Goal: Task Accomplishment & Management: Use online tool/utility

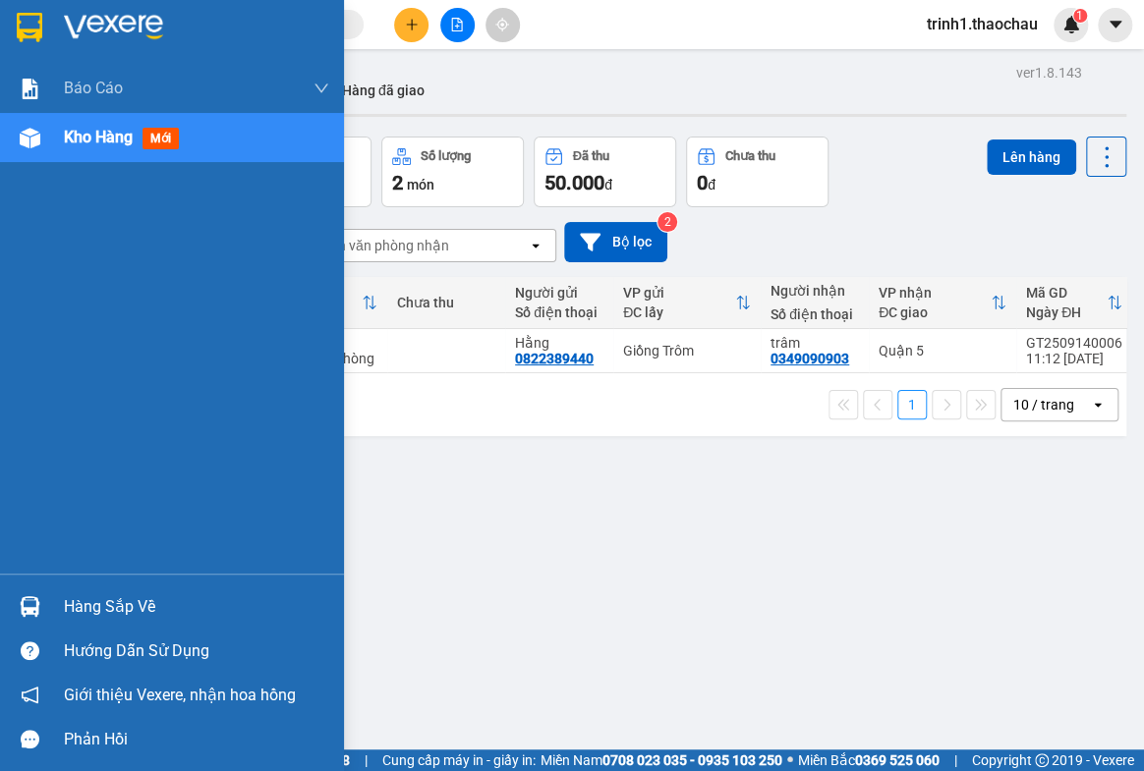
click at [111, 130] on span "Kho hàng" at bounding box center [98, 137] width 69 height 19
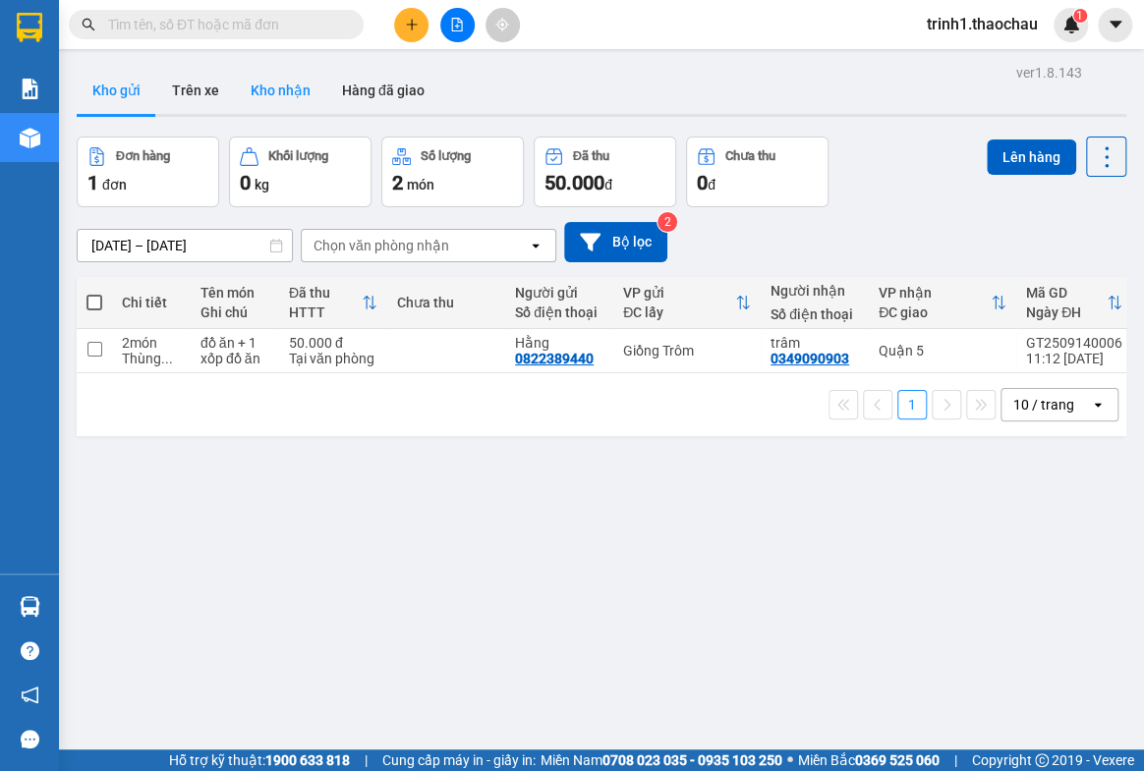
click at [285, 82] on button "Kho nhận" at bounding box center [280, 90] width 91 height 47
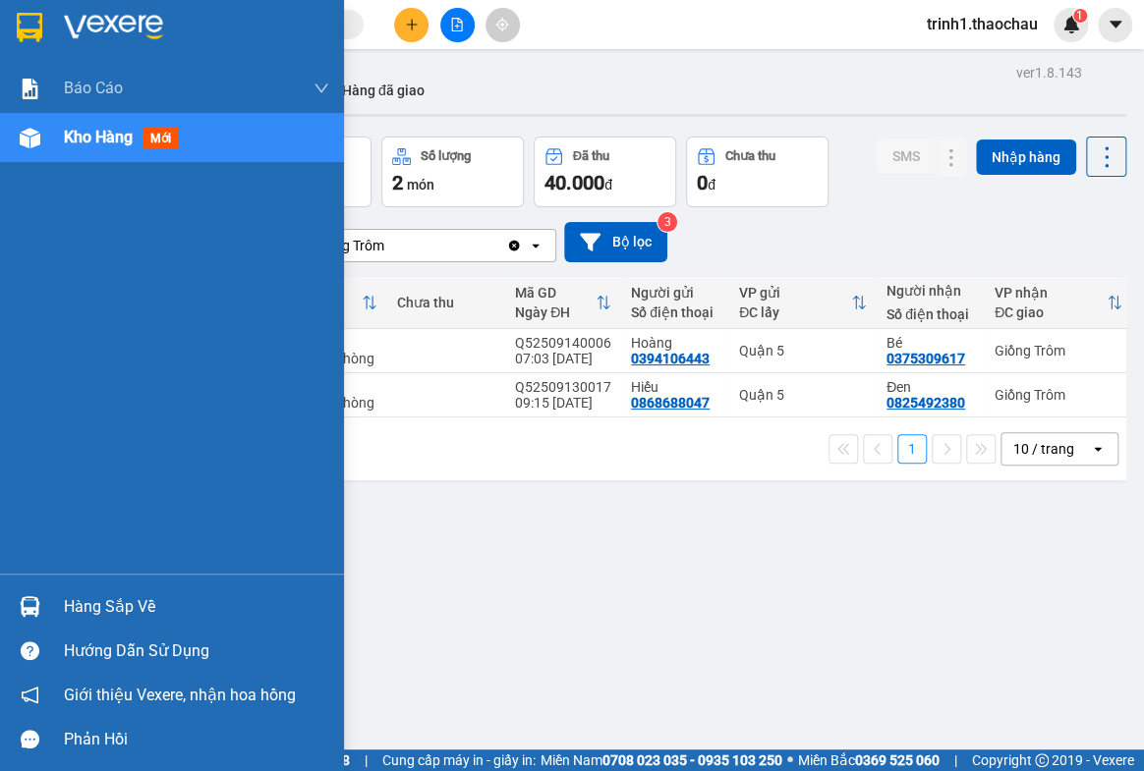
click at [127, 609] on div "Hàng sắp về" at bounding box center [196, 607] width 265 height 29
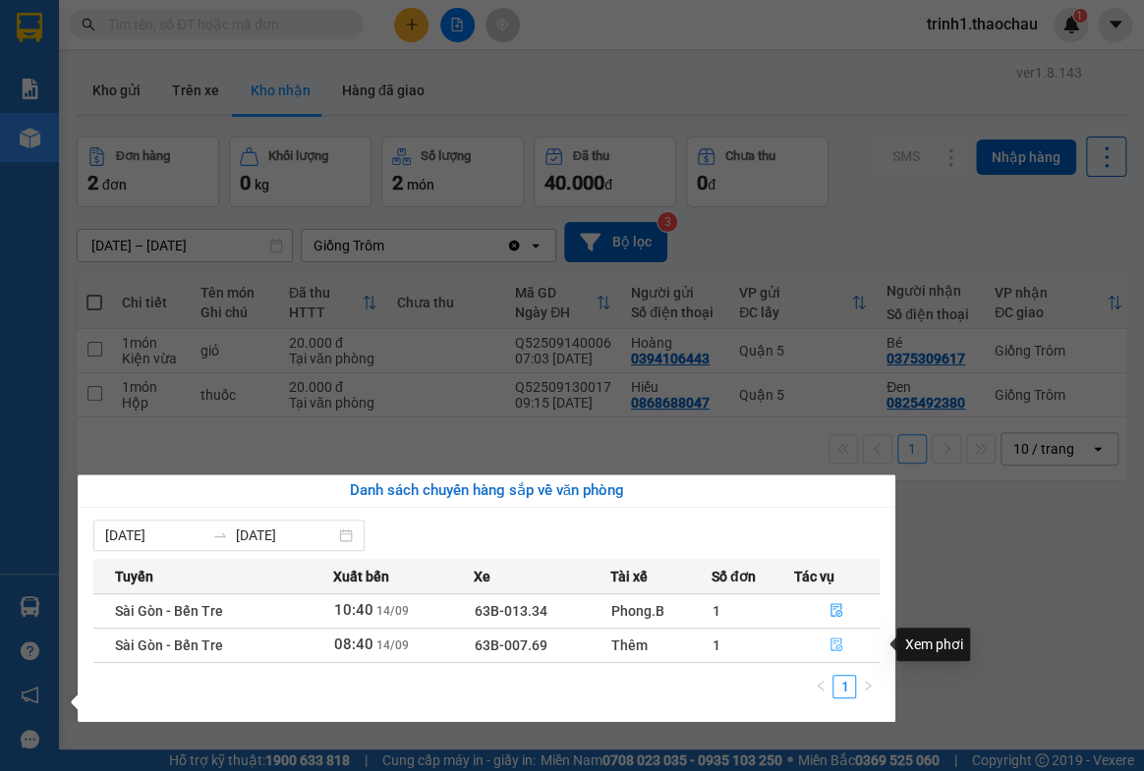
click at [839, 645] on icon "file-done" at bounding box center [836, 645] width 14 height 14
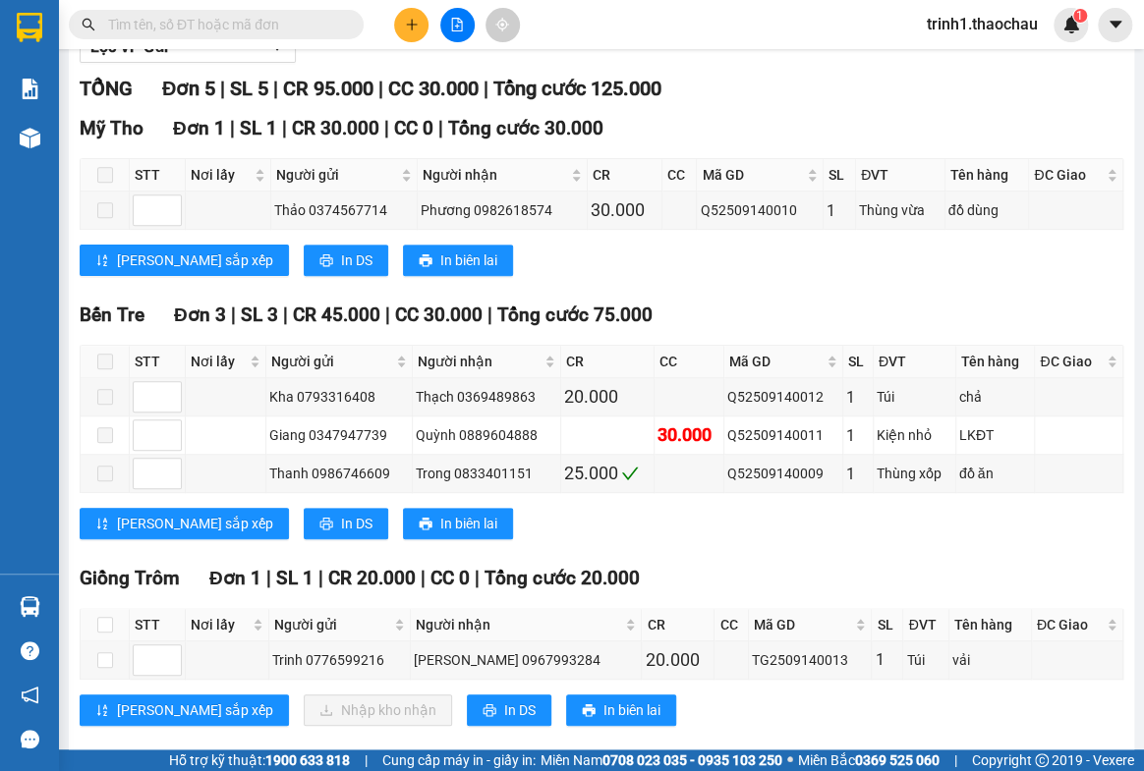
scroll to position [296, 0]
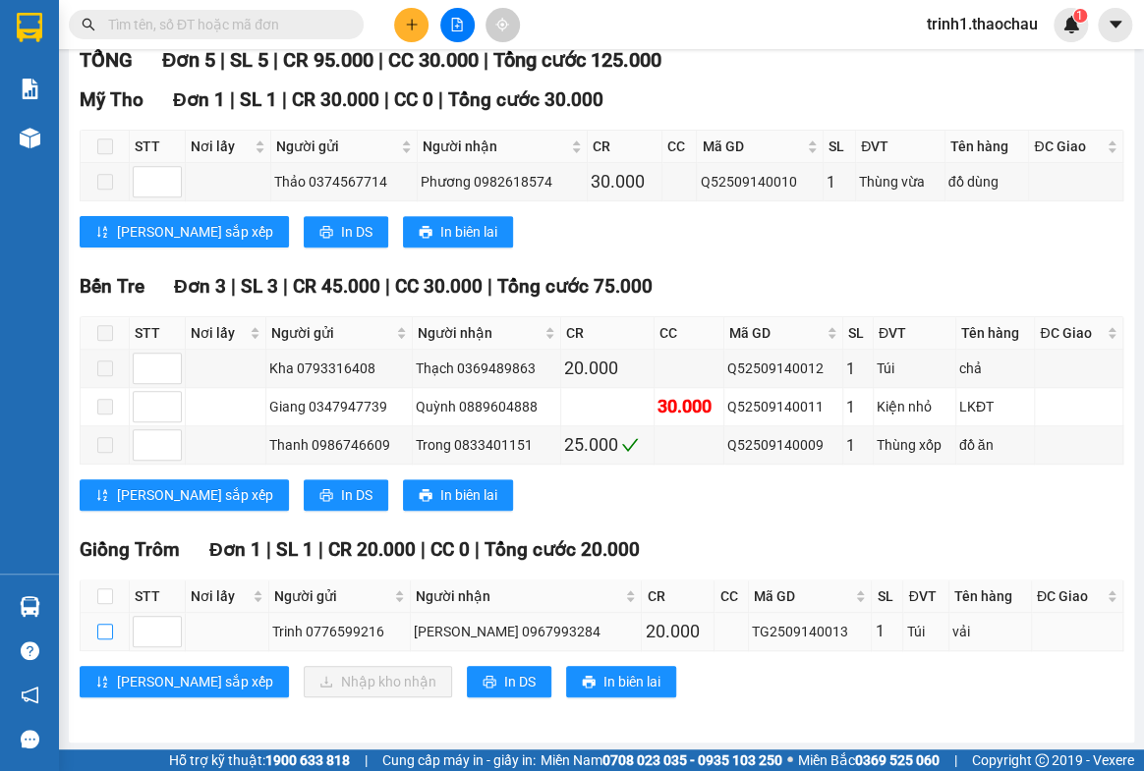
click at [97, 625] on input "checkbox" at bounding box center [105, 632] width 16 height 16
checkbox input "true"
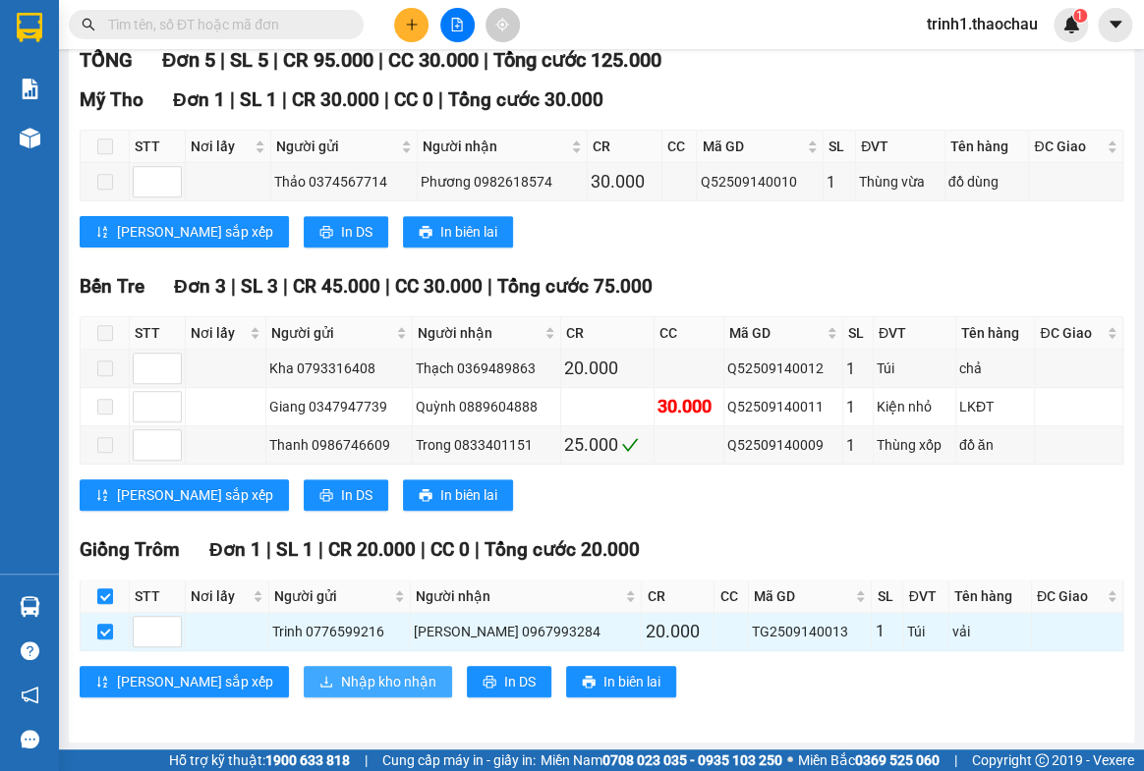
click at [341, 678] on span "Nhập kho nhận" at bounding box center [388, 682] width 95 height 22
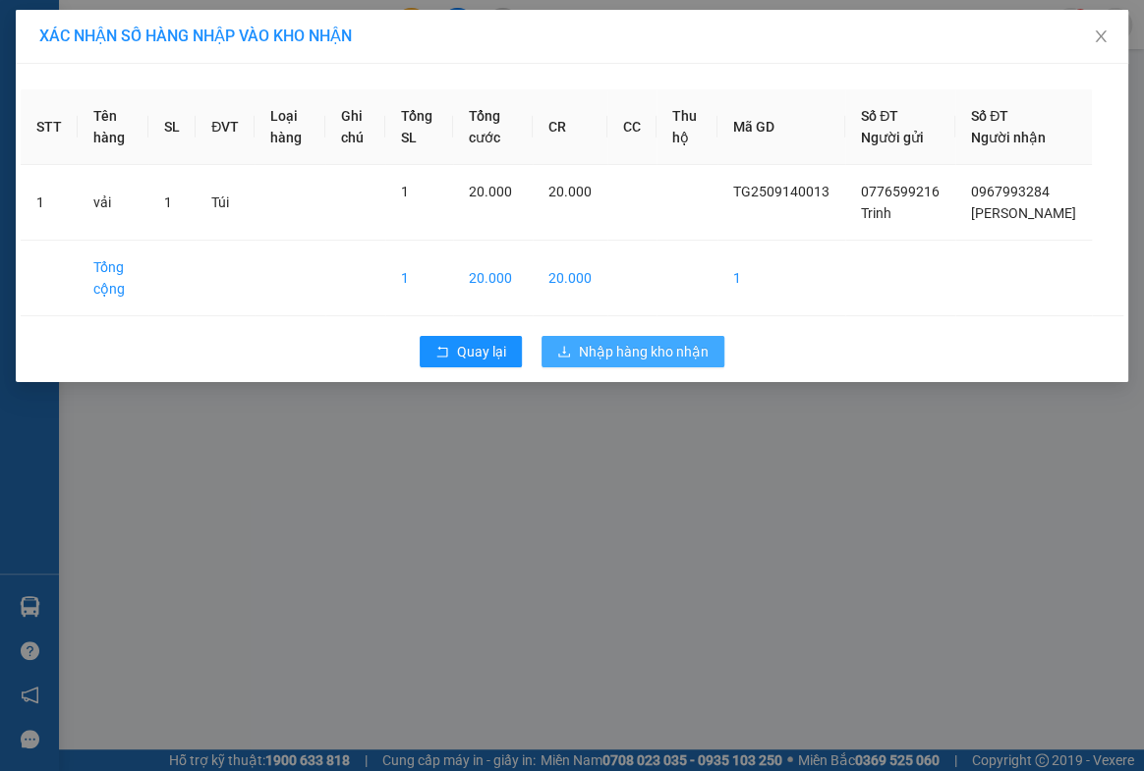
click at [641, 363] on span "Nhập hàng kho nhận" at bounding box center [644, 352] width 130 height 22
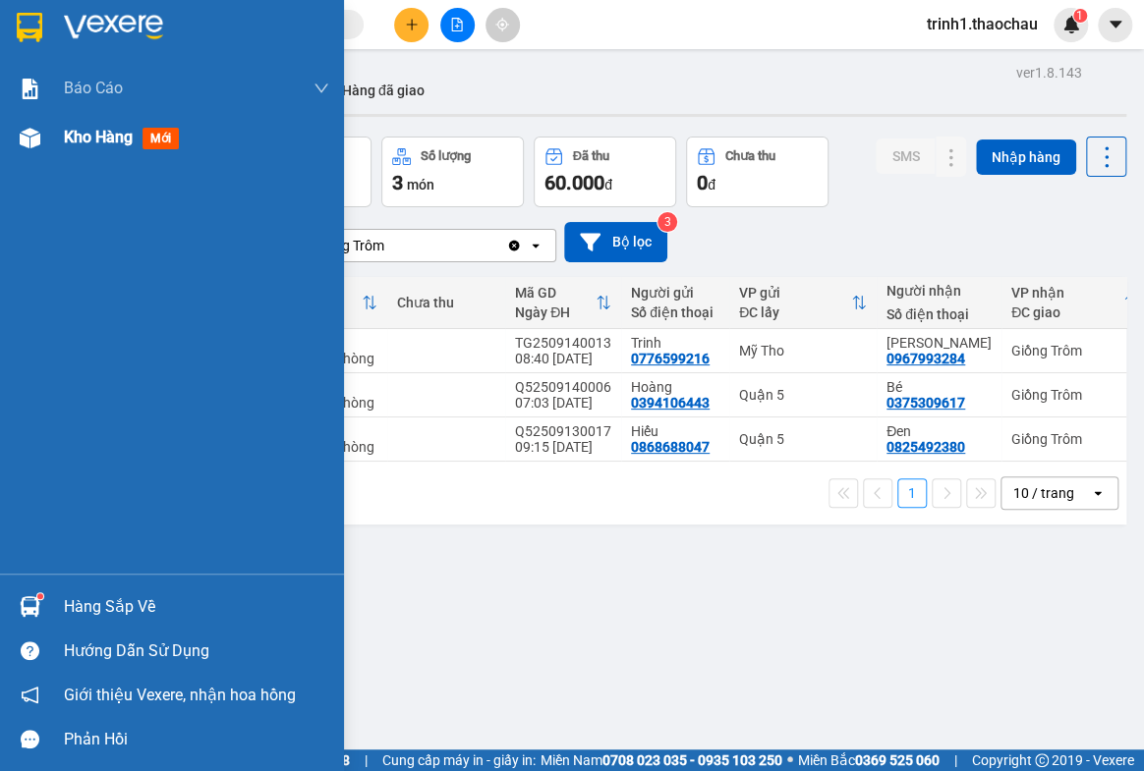
click at [101, 135] on span "Kho hàng" at bounding box center [98, 137] width 69 height 19
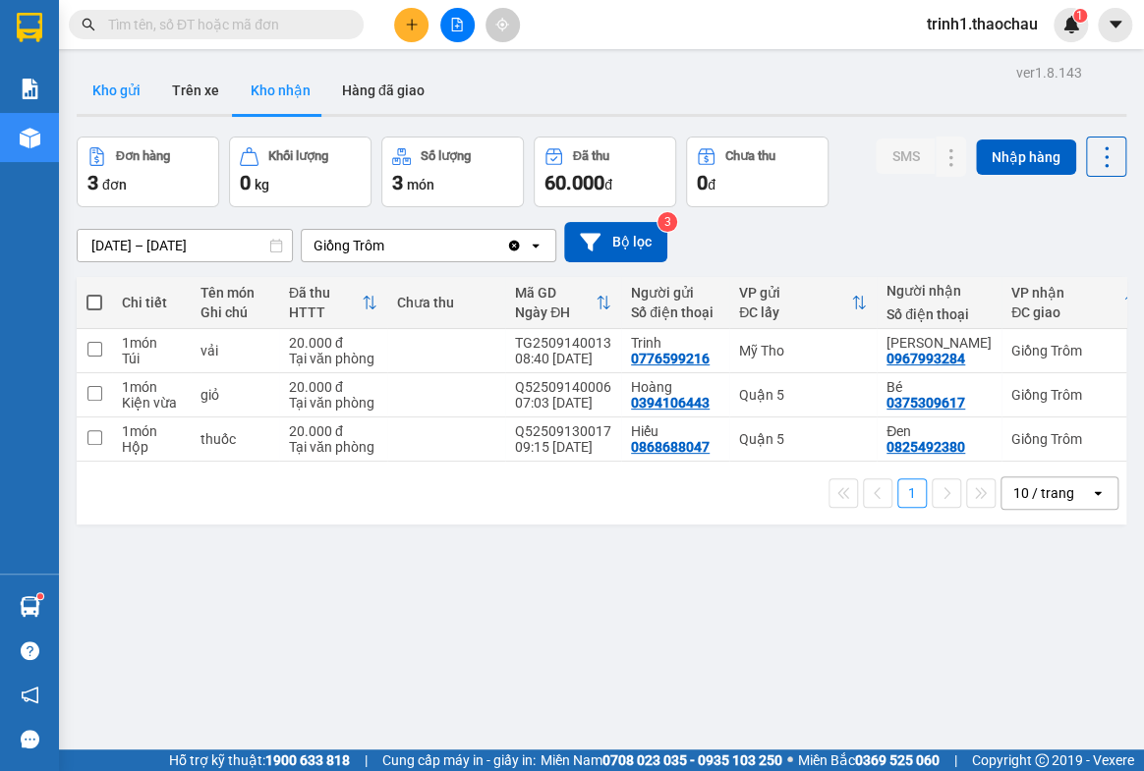
click at [104, 88] on button "Kho gửi" at bounding box center [117, 90] width 80 height 47
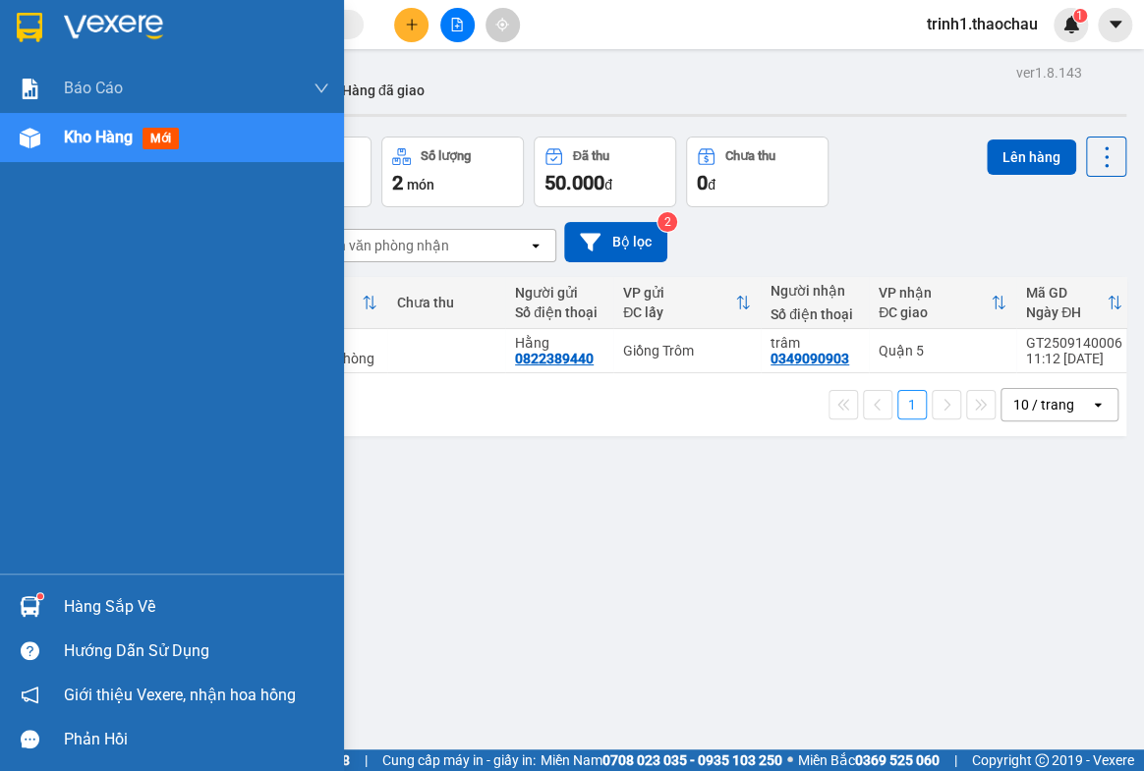
click at [88, 603] on div "Hàng sắp về" at bounding box center [196, 607] width 265 height 29
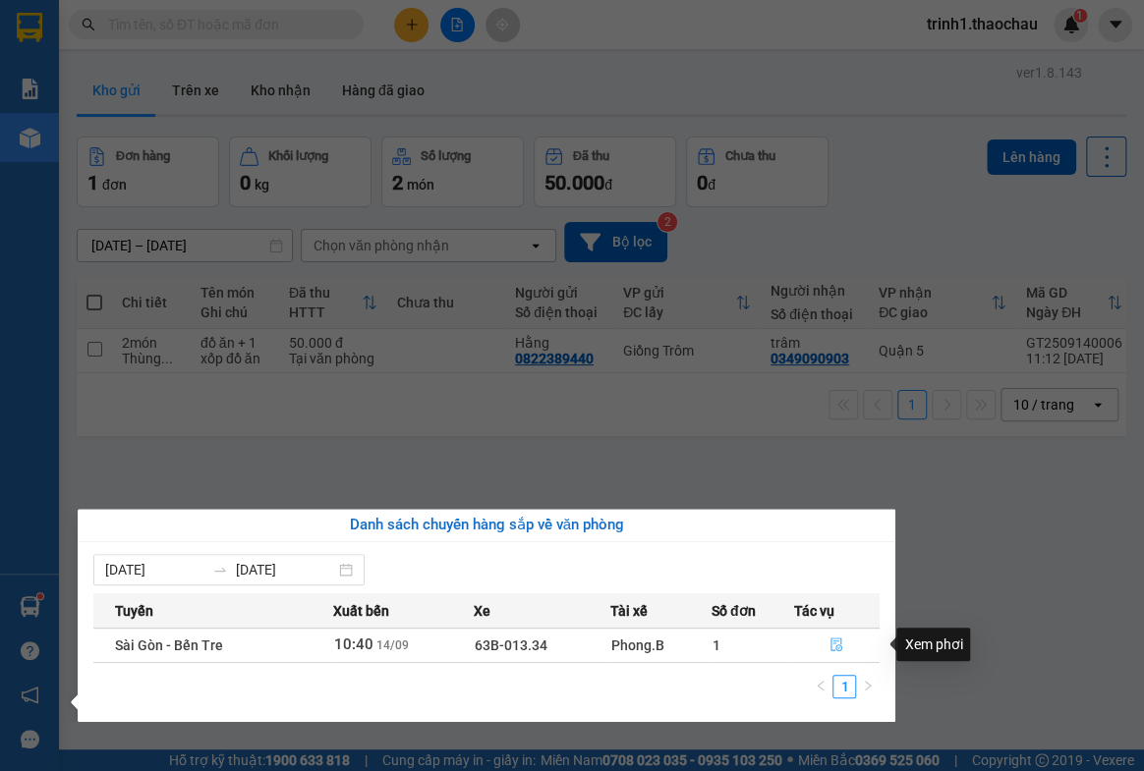
click at [841, 652] on span "file-done" at bounding box center [836, 646] width 14 height 16
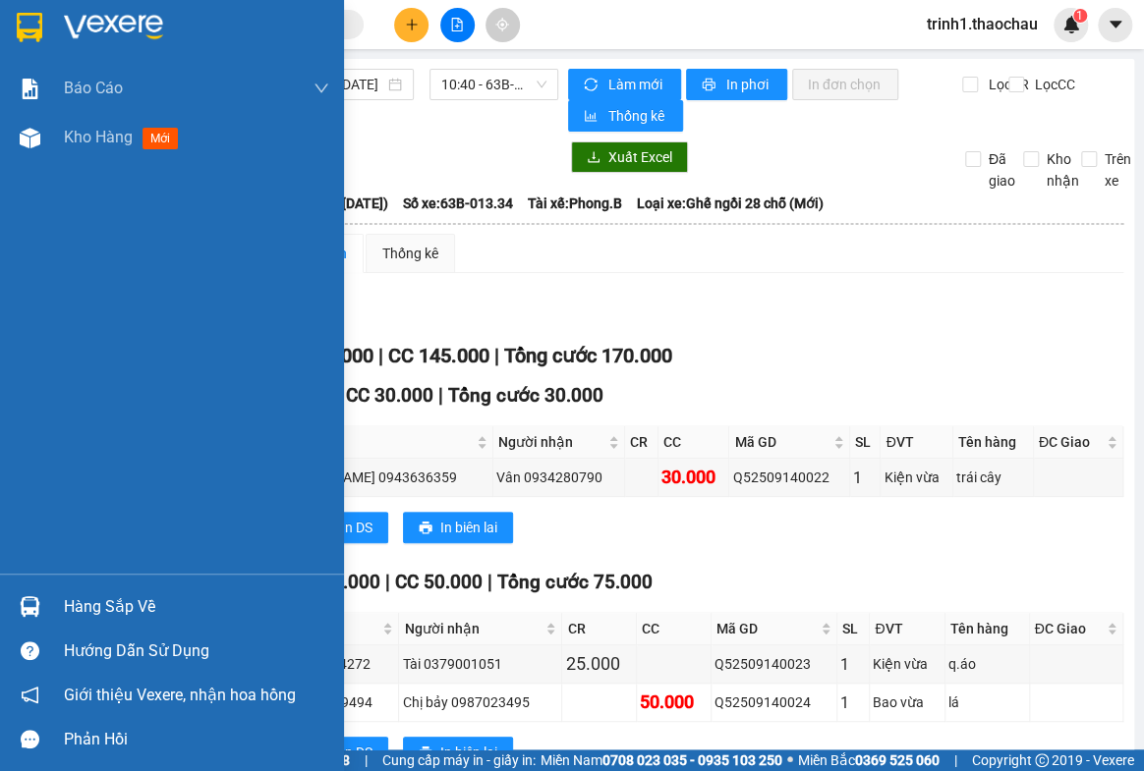
click at [85, 593] on div "Hàng sắp về" at bounding box center [196, 607] width 265 height 29
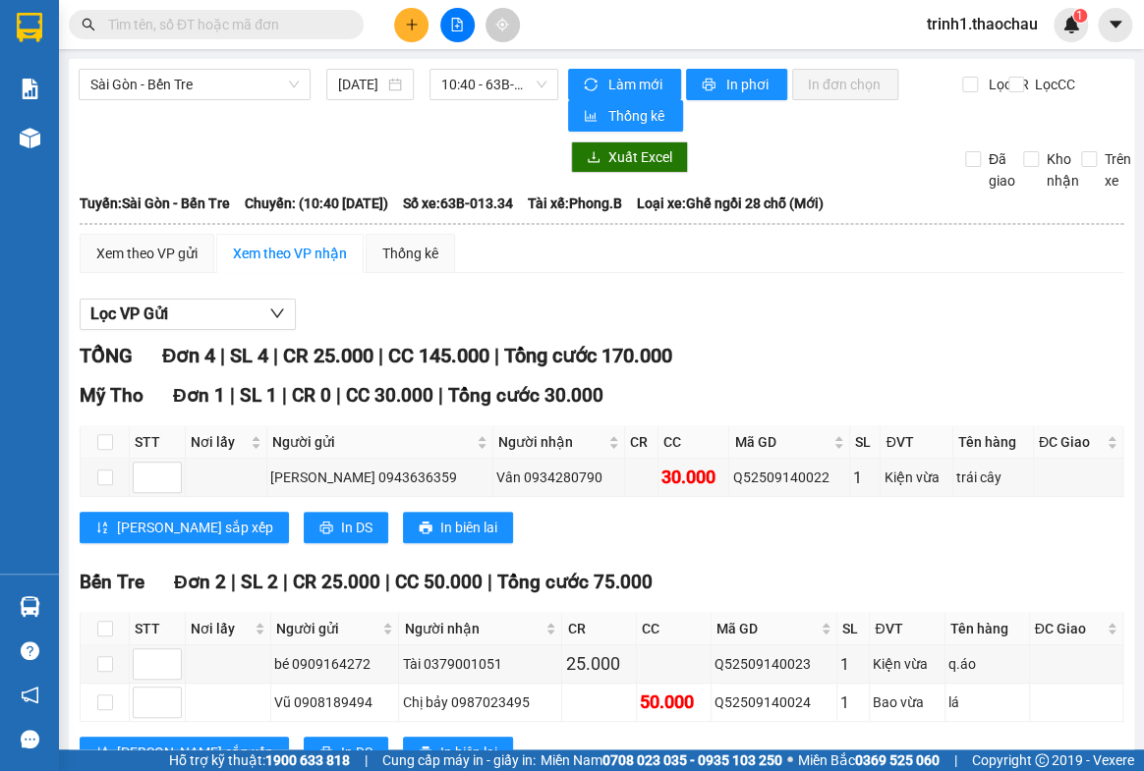
click at [761, 265] on section "Kết quả tìm kiếm ( 2710 ) Bộ lọc Mã ĐH Trạng thái Món hàng Tổng cước Chưa cước …" at bounding box center [572, 385] width 1144 height 771
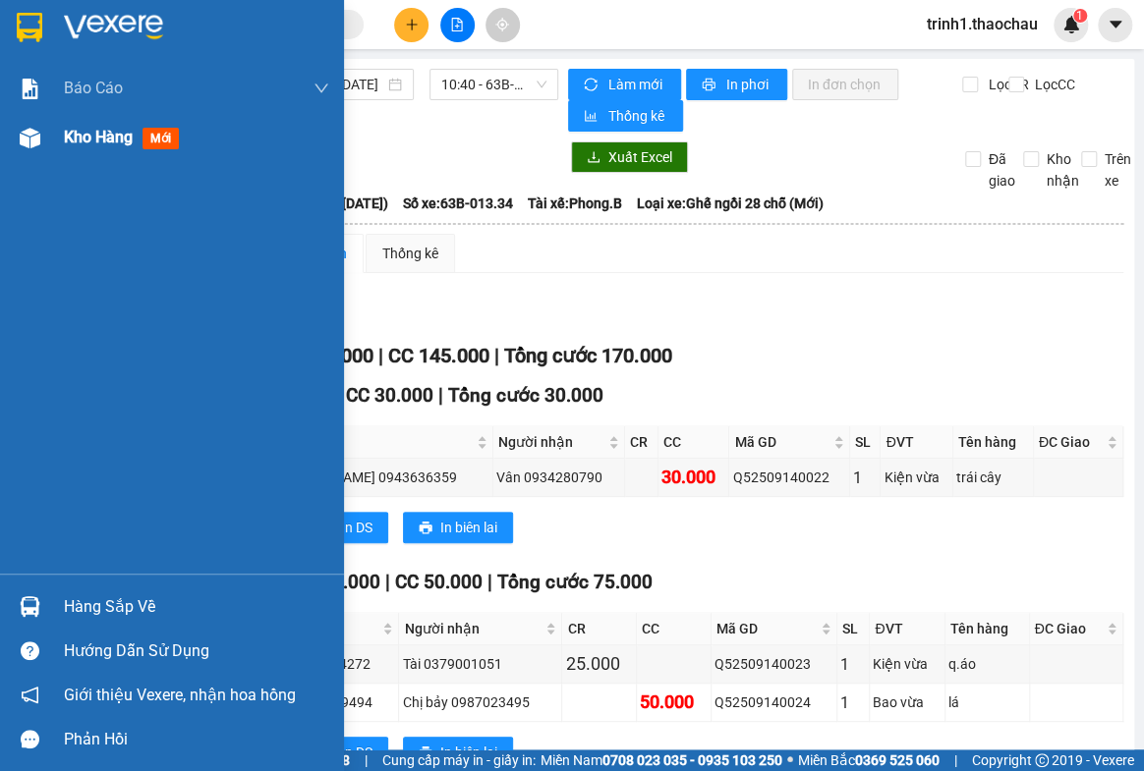
click at [128, 142] on span "Kho hàng" at bounding box center [98, 137] width 69 height 19
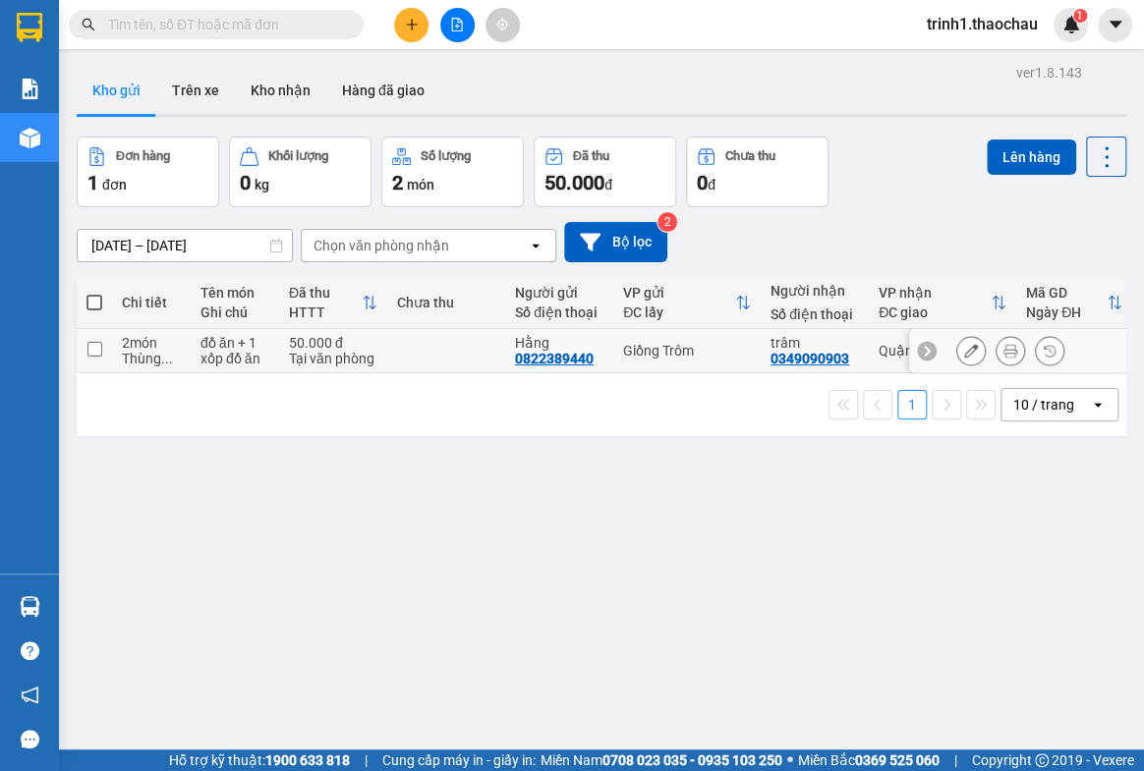
click at [90, 348] on input "checkbox" at bounding box center [94, 349] width 15 height 15
checkbox input "true"
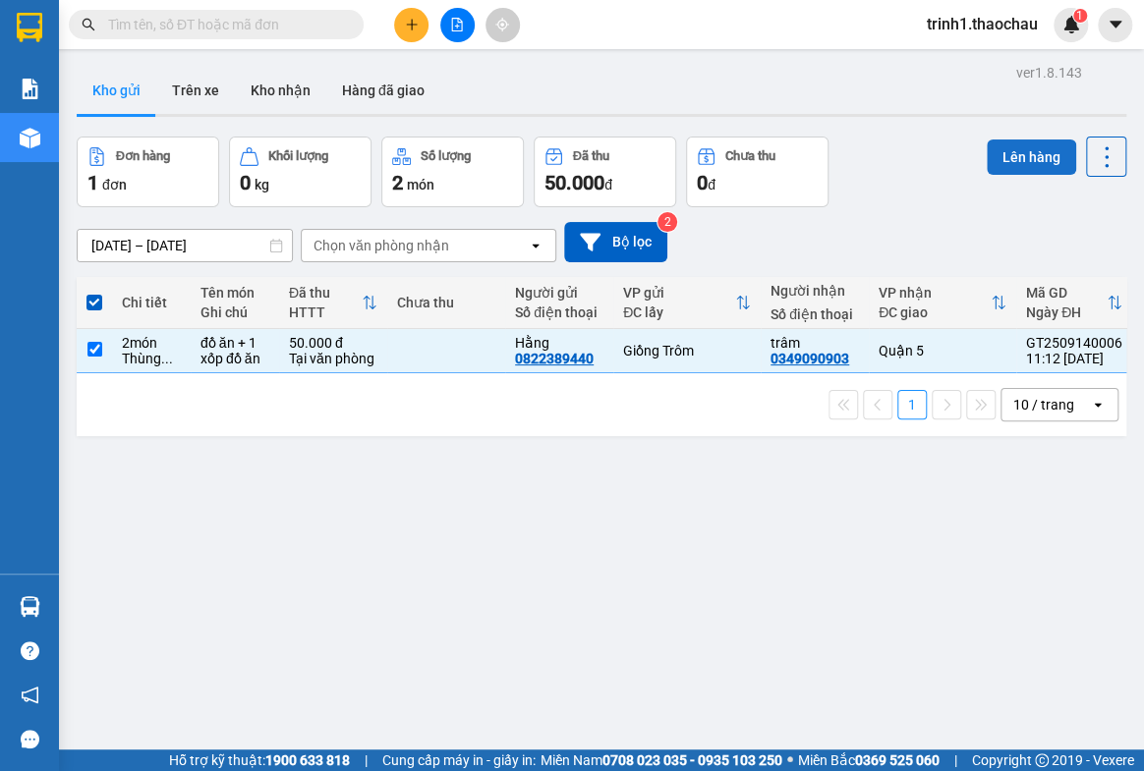
click at [989, 149] on button "Lên hàng" at bounding box center [1031, 157] width 89 height 35
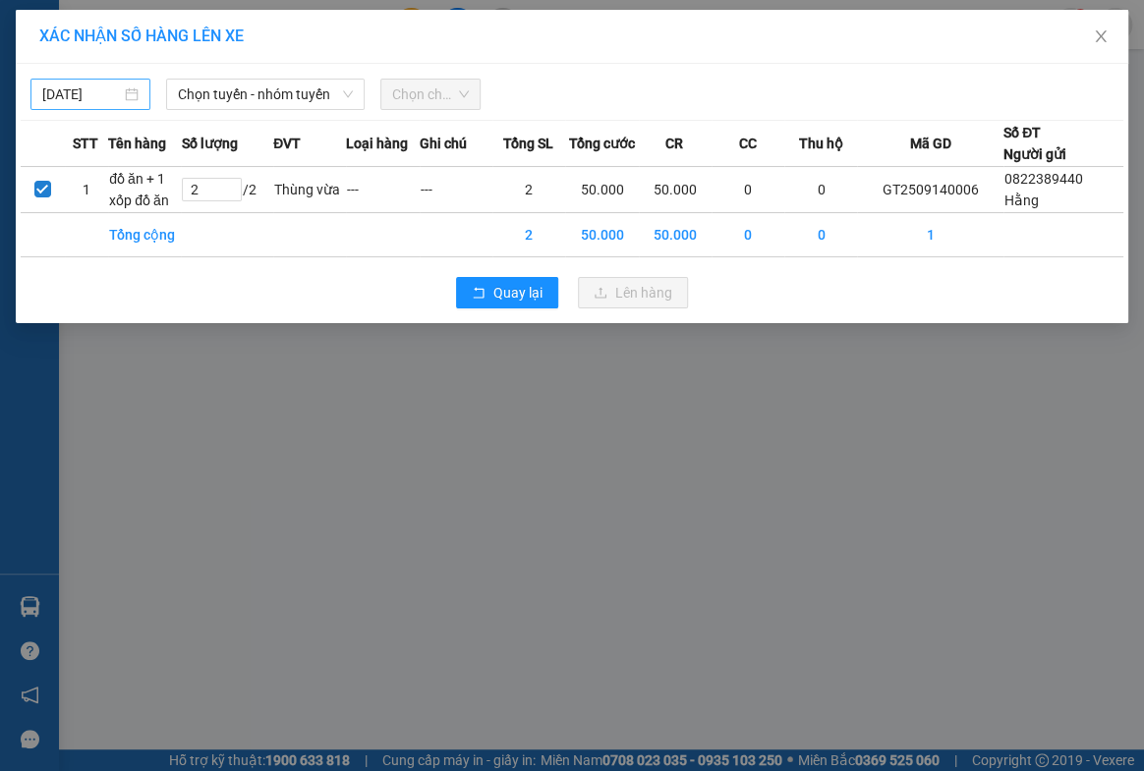
type input "[DATE]"
click at [79, 92] on input "[DATE]" at bounding box center [81, 95] width 79 height 22
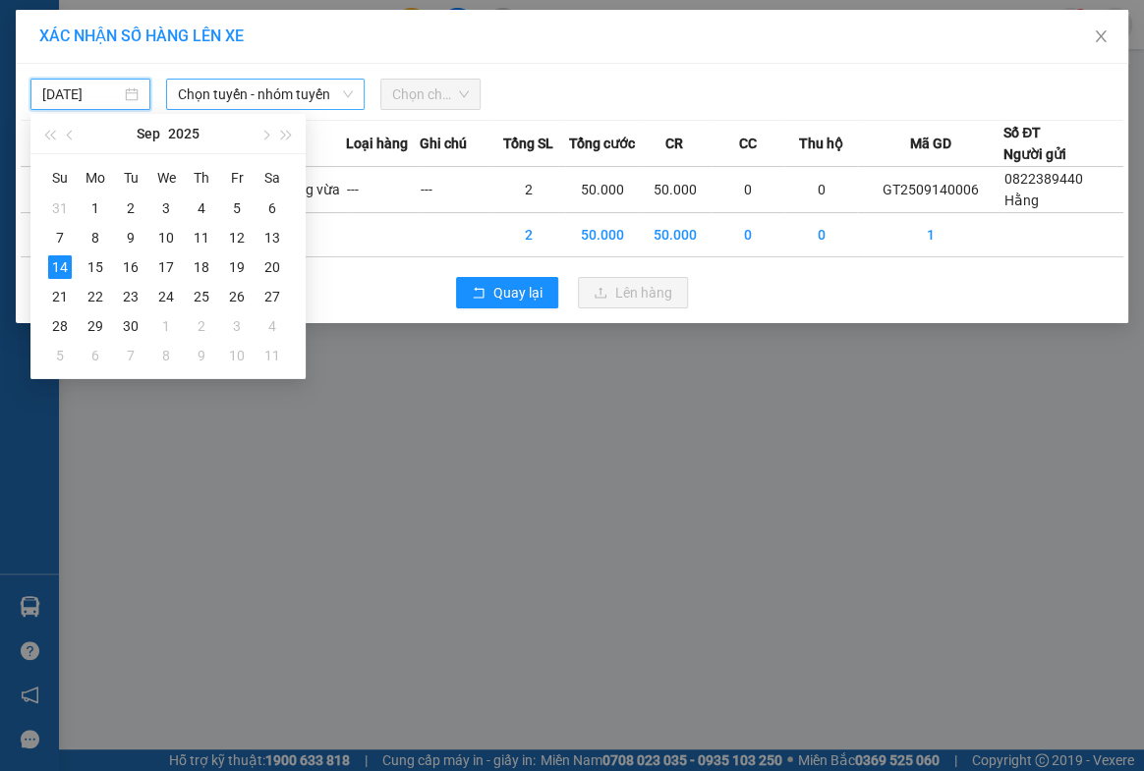
click at [223, 91] on span "Chọn tuyến - nhóm tuyến" at bounding box center [265, 94] width 174 height 29
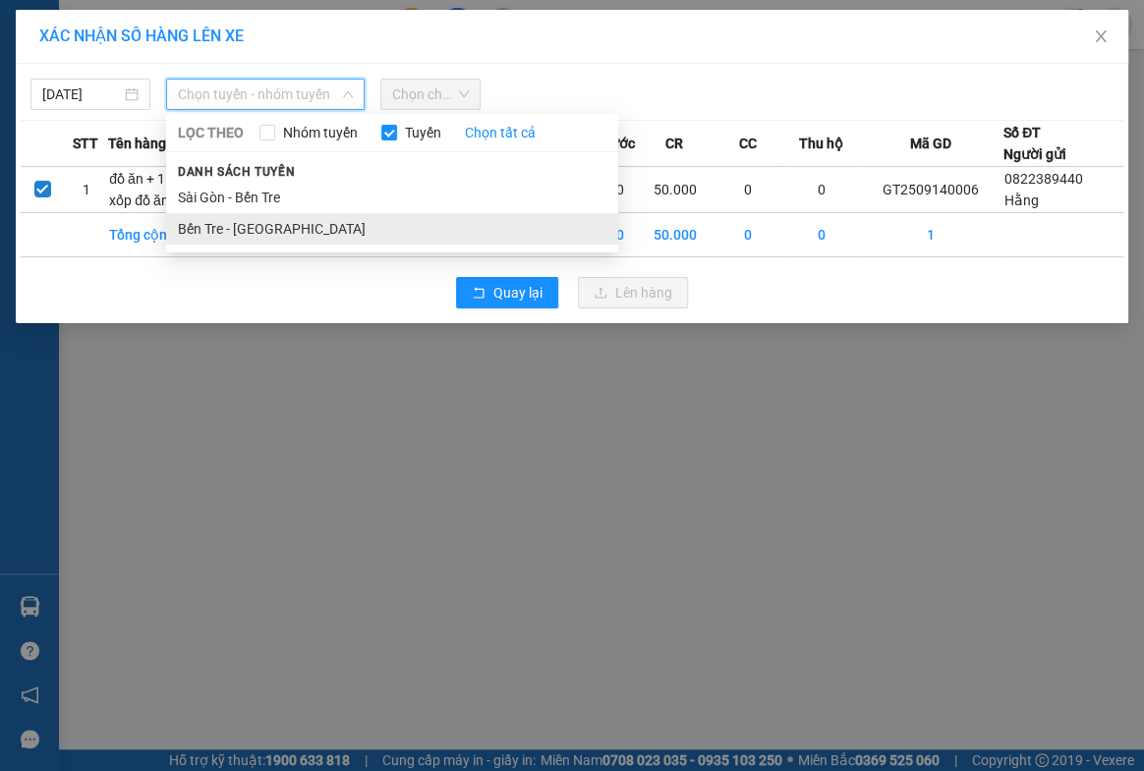
click at [215, 223] on li "Bến Tre - [GEOGRAPHIC_DATA]" at bounding box center [392, 228] width 452 height 31
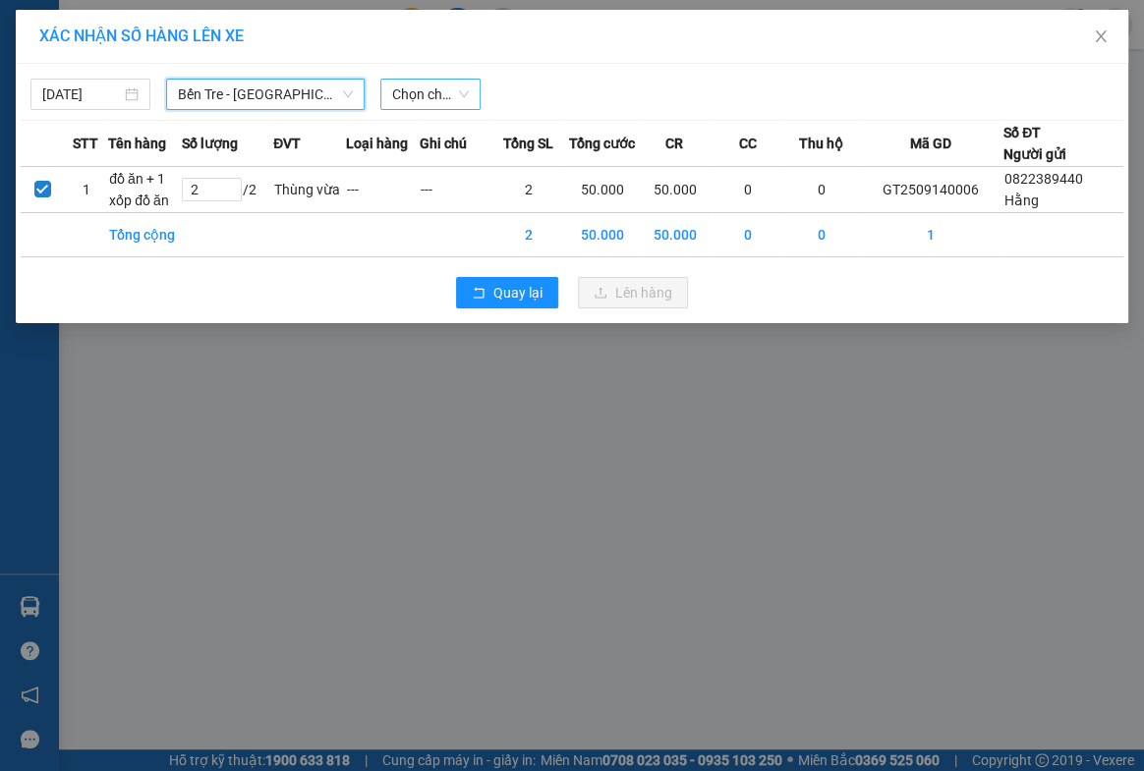
click at [422, 83] on span "Chọn chuyến" at bounding box center [431, 94] width 78 height 29
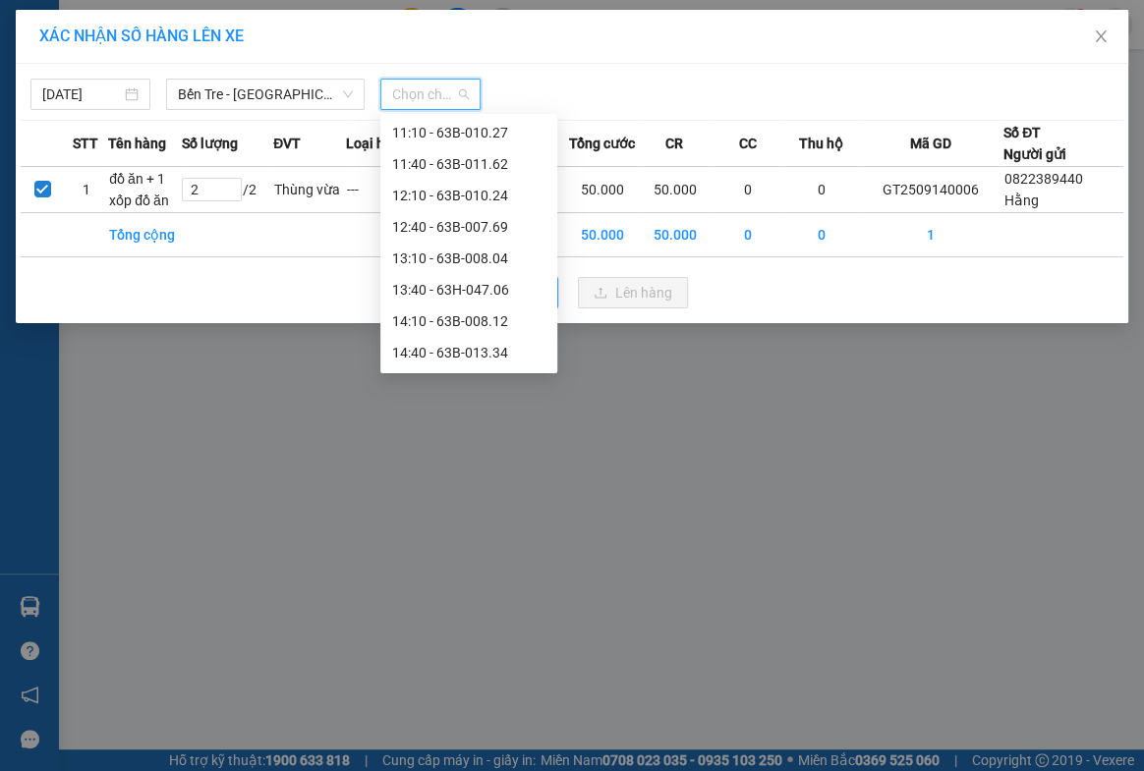
scroll to position [625, 0]
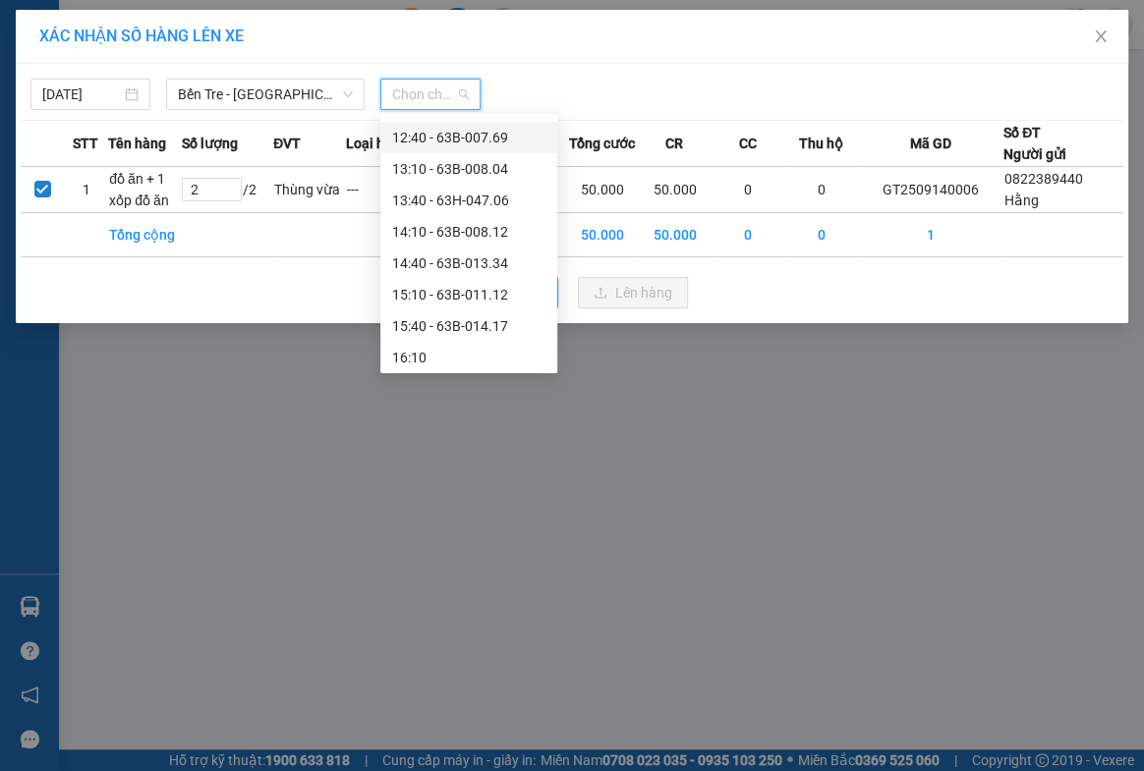
click at [456, 137] on div "12:40 - 63B-007.69" at bounding box center [468, 138] width 153 height 22
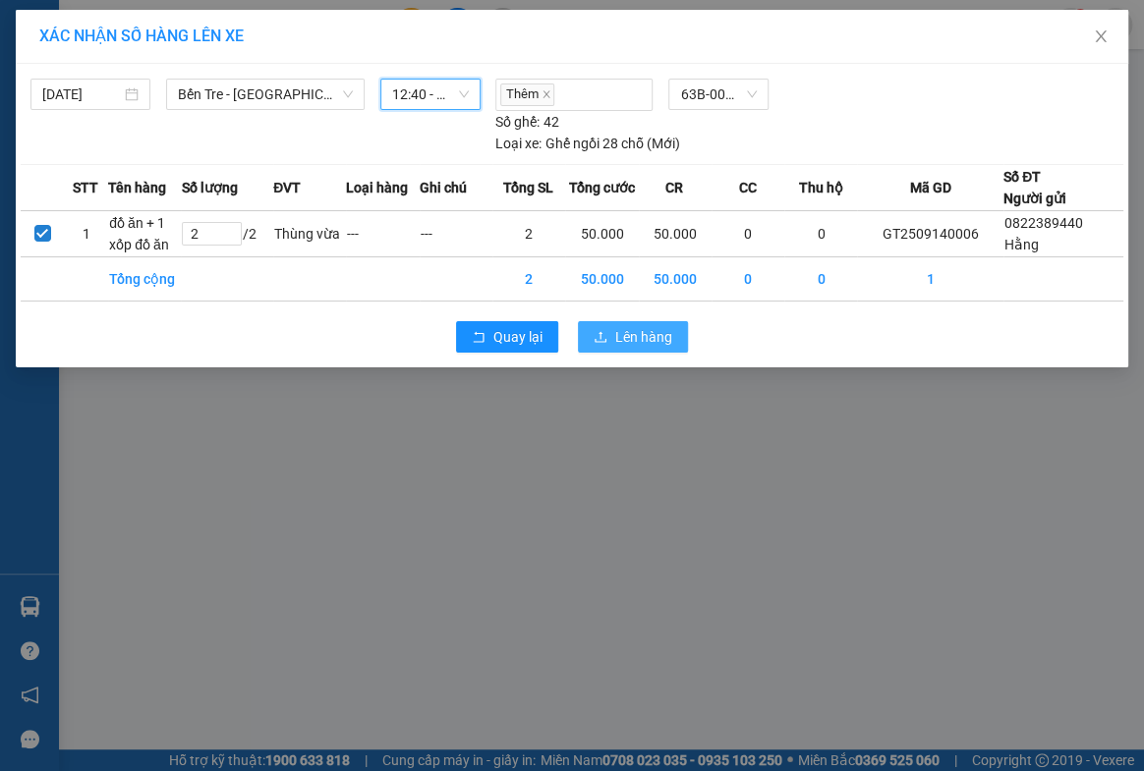
click at [635, 332] on span "Lên hàng" at bounding box center [643, 337] width 57 height 22
